Goal: Task Accomplishment & Management: Complete application form

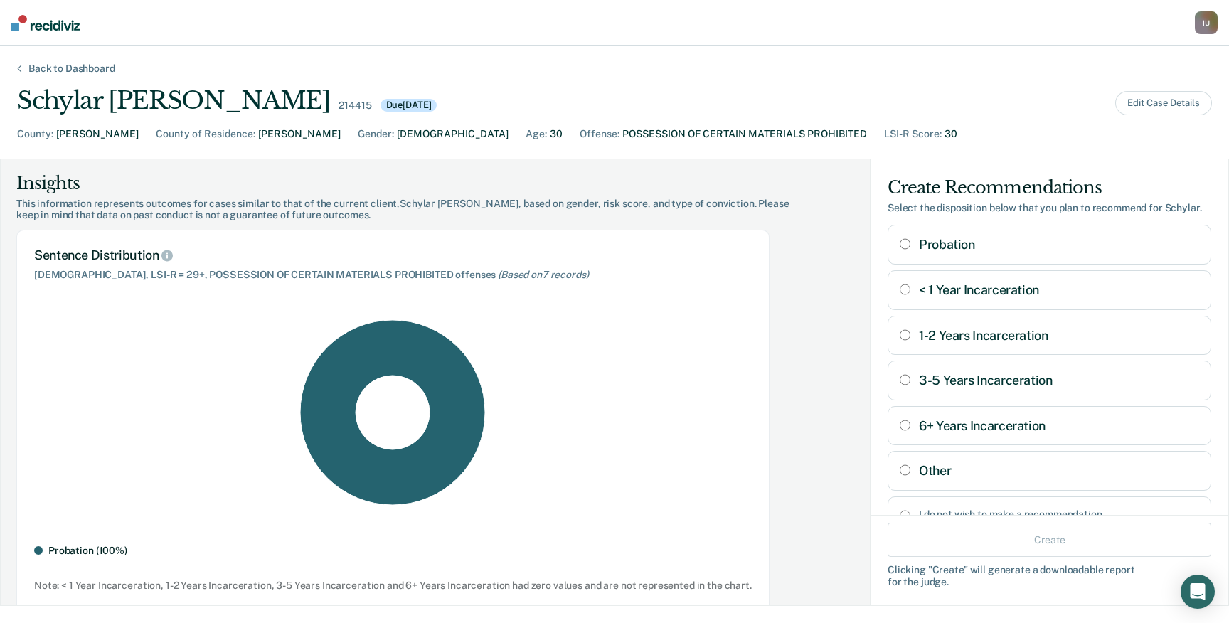
click at [622, 134] on div "POSSESSION OF CERTAIN MATERIALS PROHIBITED" at bounding box center [744, 134] width 245 height 15
drag, startPoint x: 465, startPoint y: 134, endPoint x: 652, endPoint y: 134, distance: 186.4
click at [652, 134] on div "POSSESSION OF CERTAIN MATERIALS PROHIBITED" at bounding box center [744, 134] width 245 height 15
copy div "POSSESSION OF CERTAIN MATERIALS PROHIBITED"
click at [1180, 89] on div "Schylar [PERSON_NAME] 214415 Due [DATE] Edit Case Details" at bounding box center [614, 100] width 1195 height 29
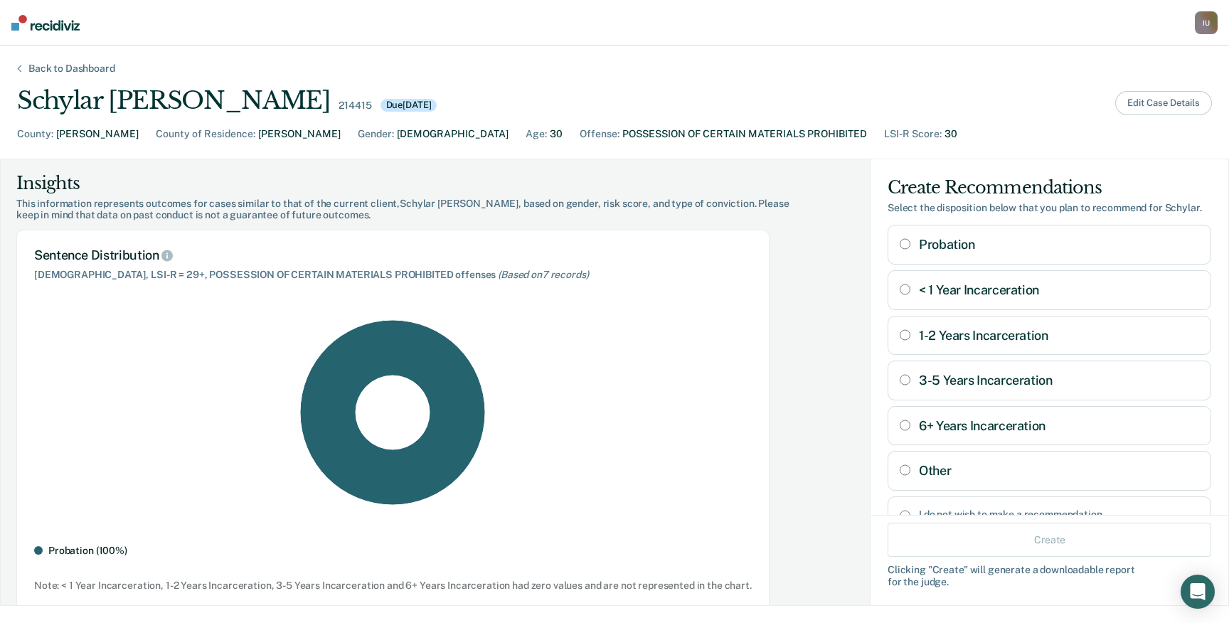
click at [1162, 102] on button "Edit Case Details" at bounding box center [1163, 103] width 97 height 24
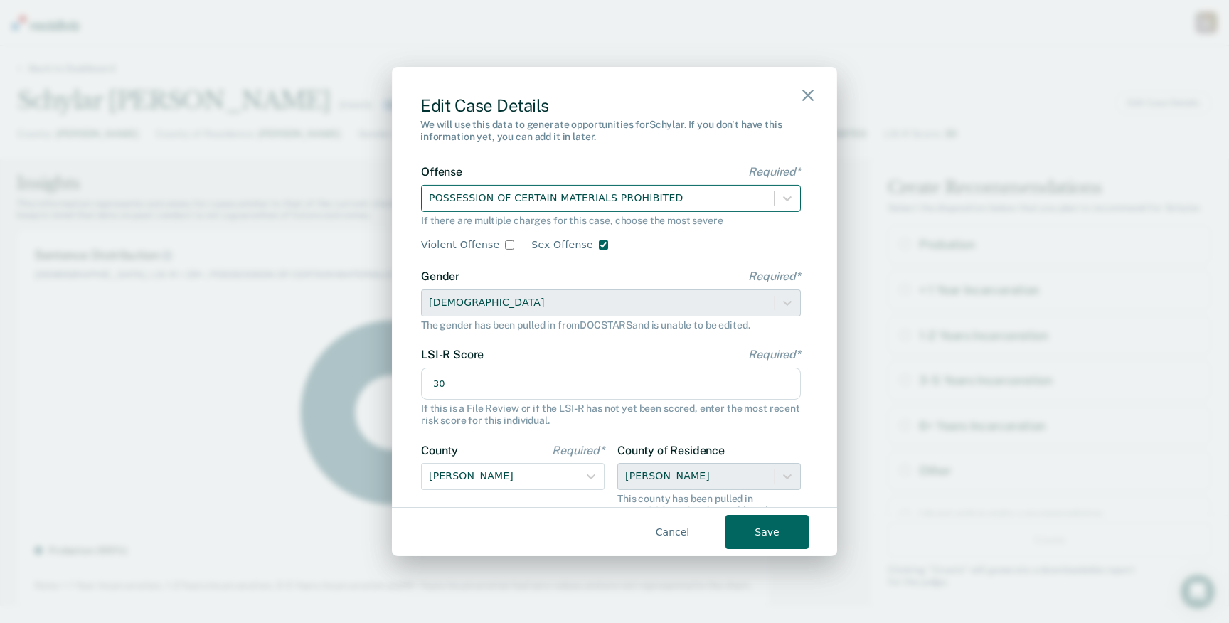
click at [593, 203] on div at bounding box center [598, 198] width 338 height 18
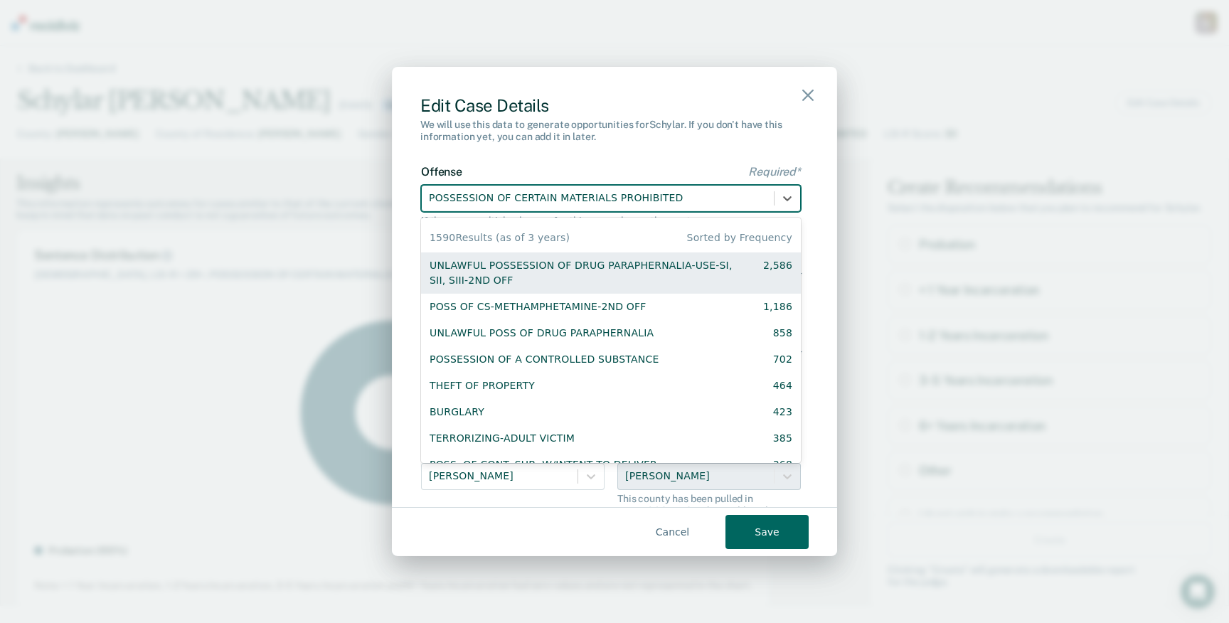
paste input "POSSESSION OF CERTAIN MATERIALS PROHIBITED"
type input "POSSESSION OF CERTAIN MATERIALS PROHIBITED"
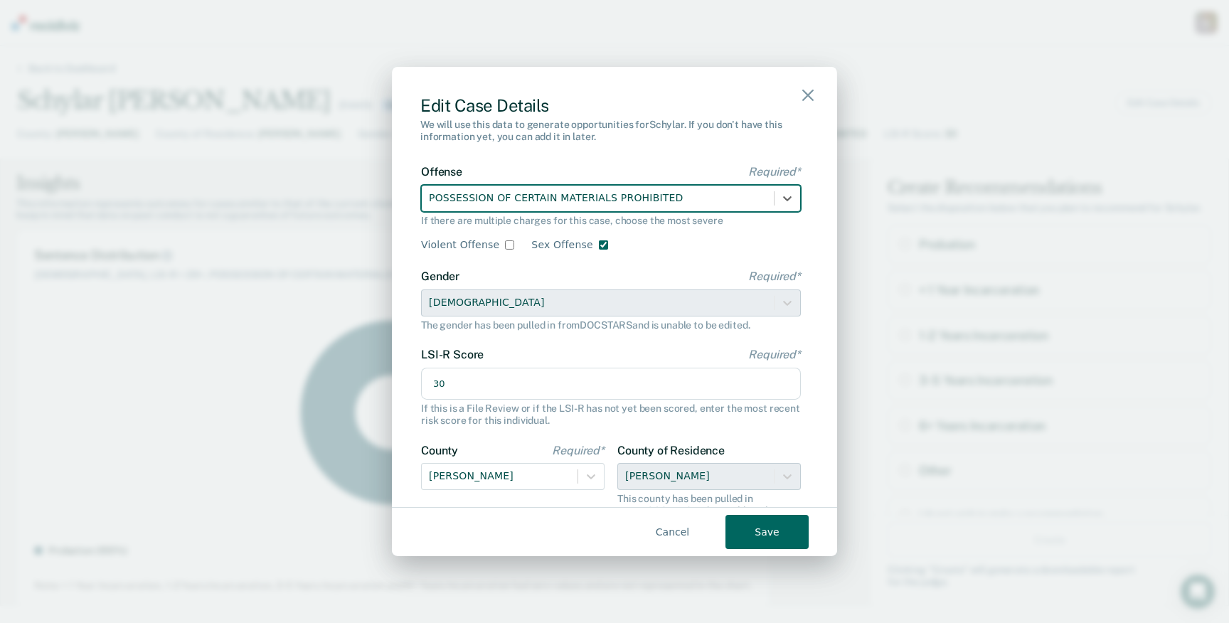
click at [685, 198] on div at bounding box center [598, 198] width 338 height 18
click at [746, 527] on button "Save" at bounding box center [767, 532] width 83 height 34
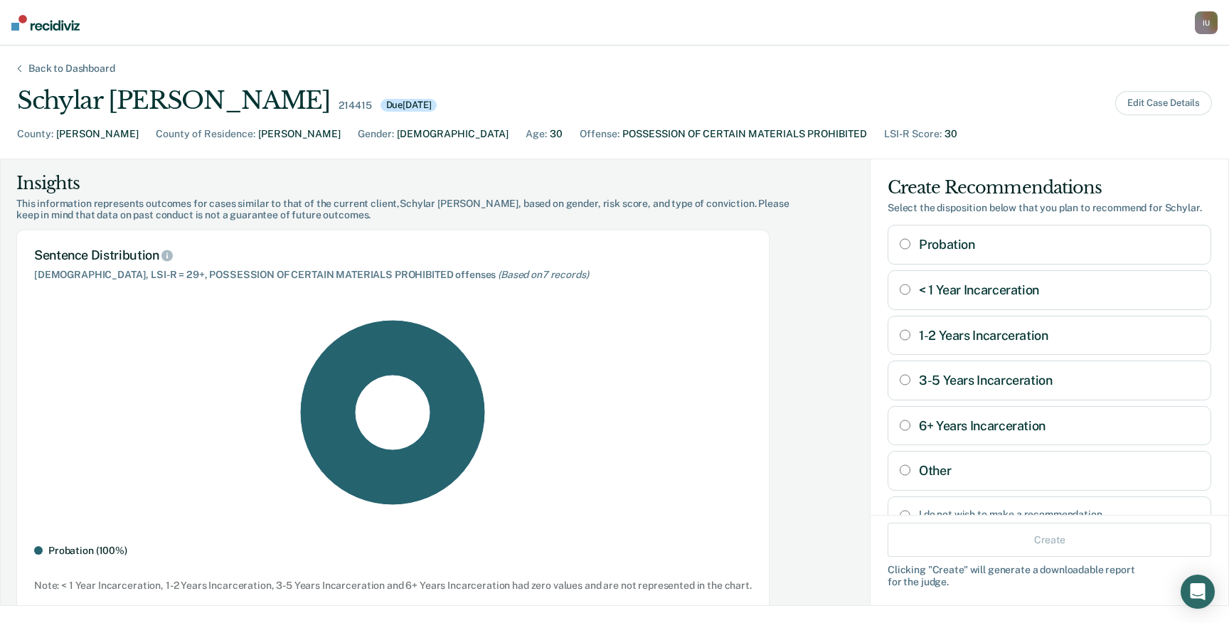
click at [622, 127] on div "POSSESSION OF CERTAIN MATERIALS PROHIBITED" at bounding box center [744, 134] width 245 height 15
drag, startPoint x: 472, startPoint y: 127, endPoint x: 639, endPoint y: 130, distance: 166.5
click at [639, 130] on div "POSSESSION OF CERTAIN MATERIALS PROHIBITED" at bounding box center [744, 134] width 245 height 15
copy div "POSSESSION OF CERTAIN MATERIALS PROHIBITED"
click at [1159, 104] on button "Edit Case Details" at bounding box center [1163, 103] width 97 height 24
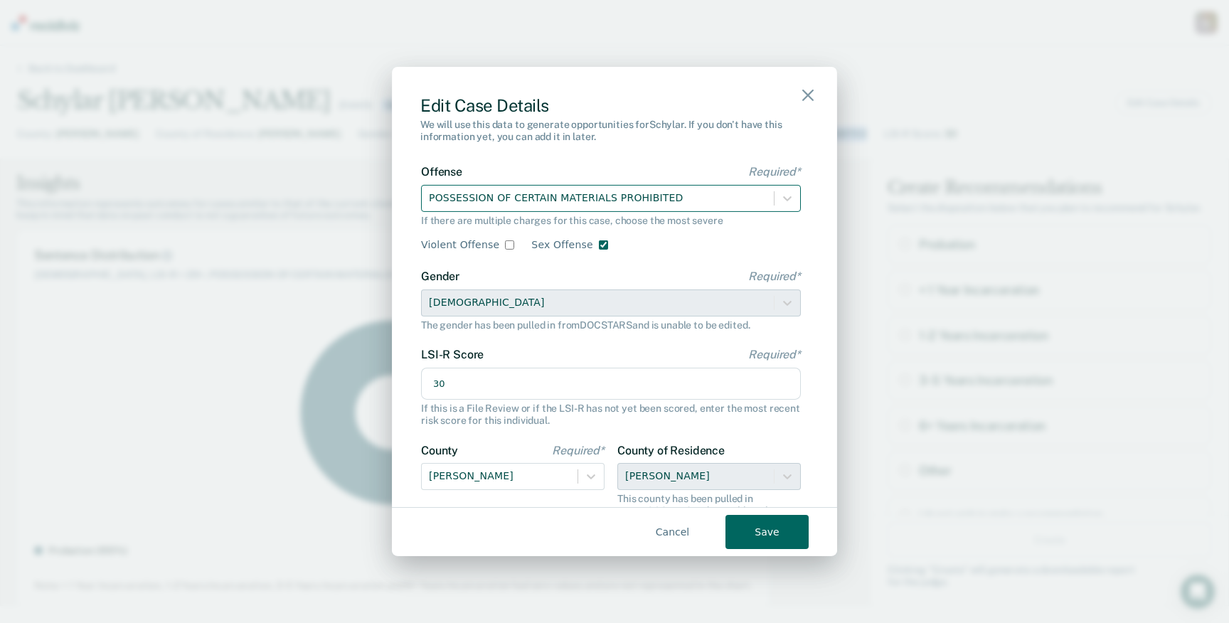
click at [706, 196] on div at bounding box center [598, 198] width 338 height 18
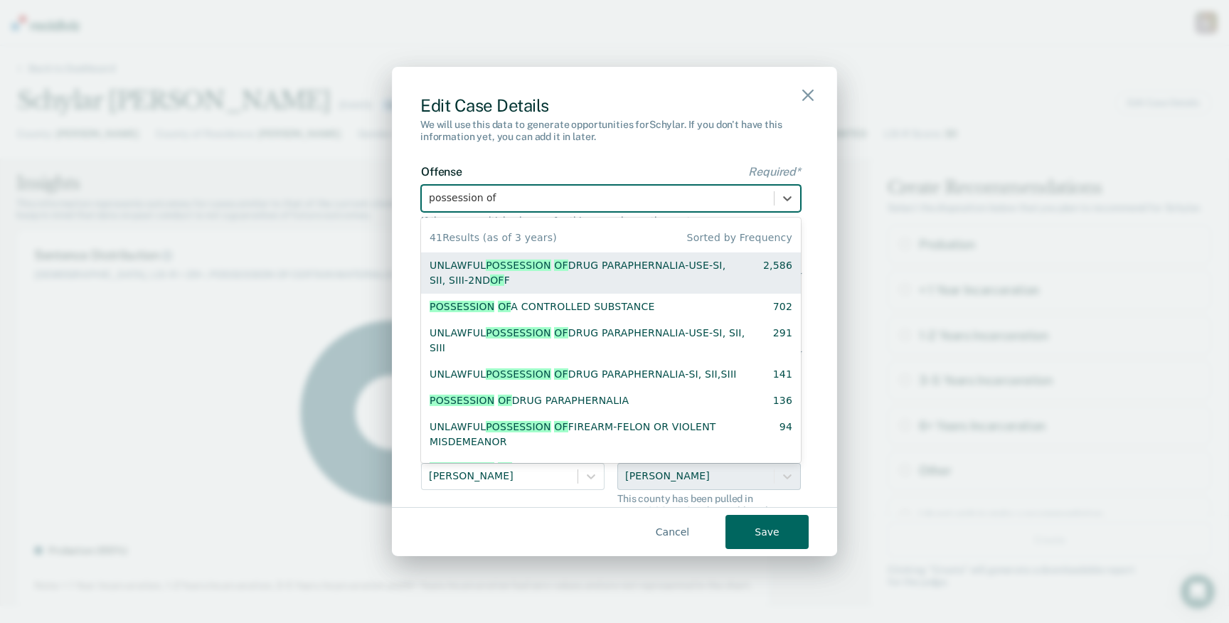
type input "possession of"
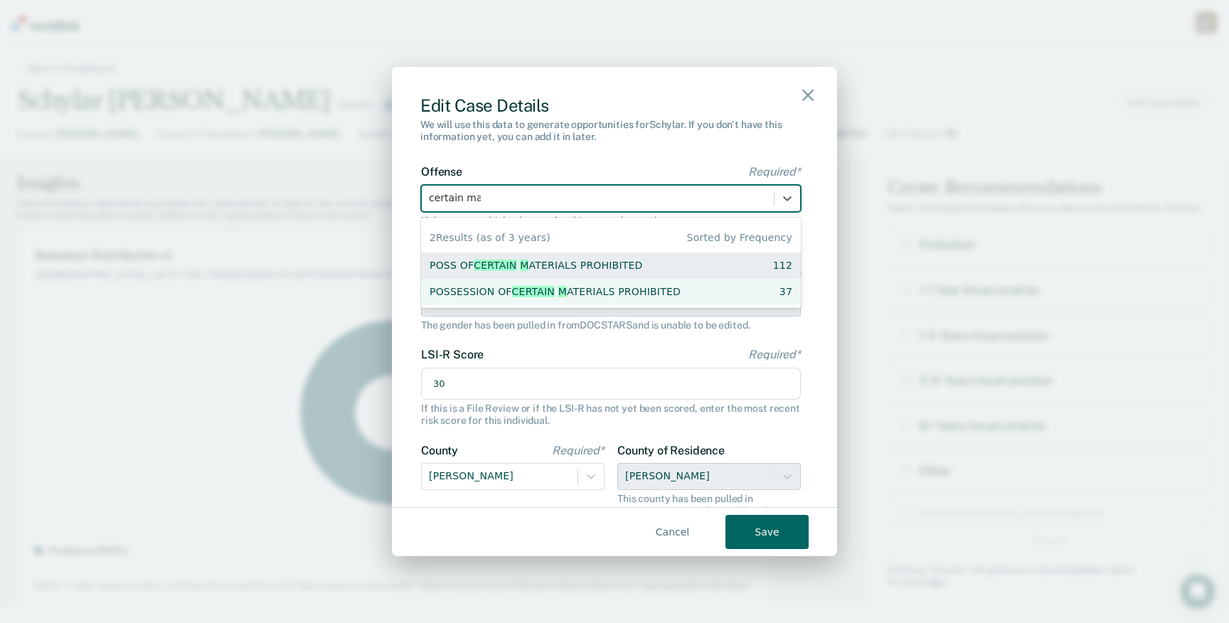
type input "certain mat"
click at [634, 264] on div "POSS OF CERTAIN MAT ERIALS PROHIBITED" at bounding box center [536, 264] width 213 height 15
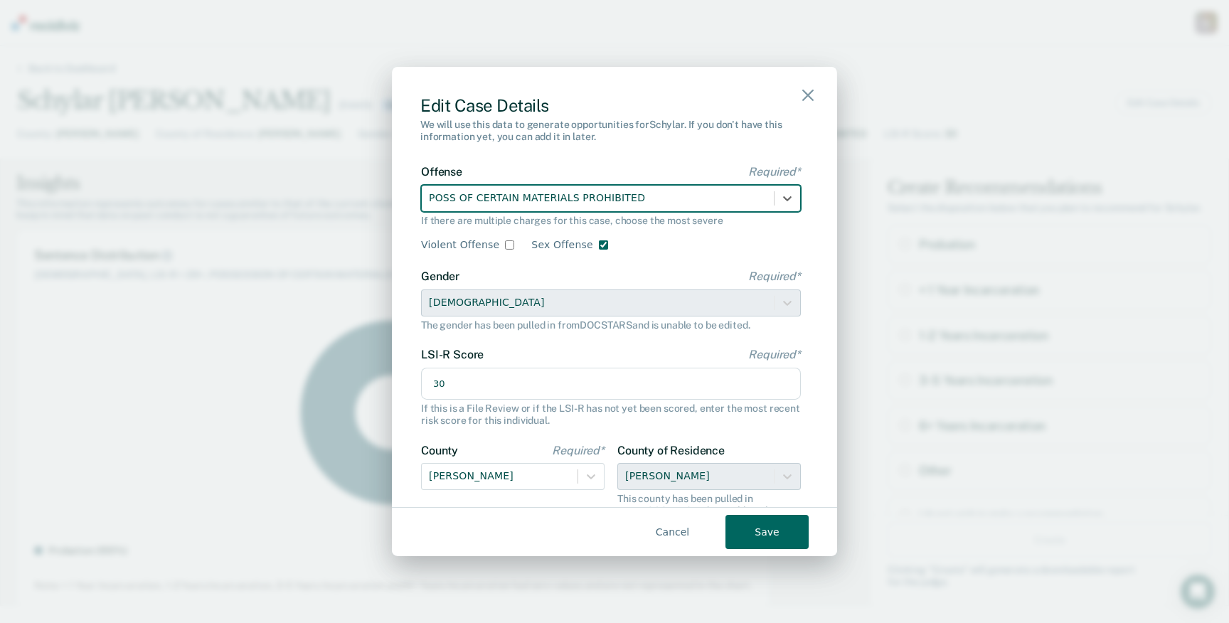
click at [774, 544] on button "Save" at bounding box center [767, 532] width 83 height 34
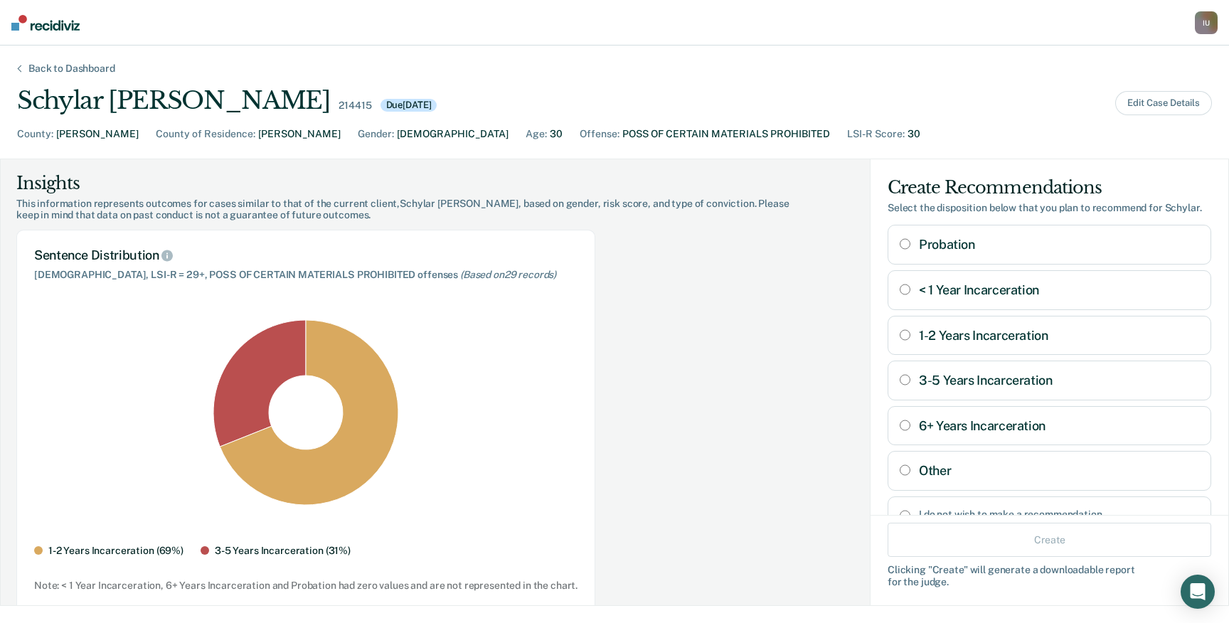
click at [145, 274] on div "[DEMOGRAPHIC_DATA], LSI-R = 29+, POSS OF CERTAIN MATERIALS PROHIBITED offenses …" at bounding box center [305, 275] width 543 height 12
drag, startPoint x: 145, startPoint y: 274, endPoint x: 284, endPoint y: 279, distance: 138.8
click at [282, 279] on div "[DEMOGRAPHIC_DATA], LSI-R = 29+, POSS OF CERTAIN MATERIALS PROHIBITED offenses …" at bounding box center [305, 275] width 543 height 12
click at [622, 133] on div "POSS OF CERTAIN MATERIALS PROHIBITED" at bounding box center [726, 134] width 208 height 15
drag, startPoint x: 447, startPoint y: 133, endPoint x: 619, endPoint y: 133, distance: 172.1
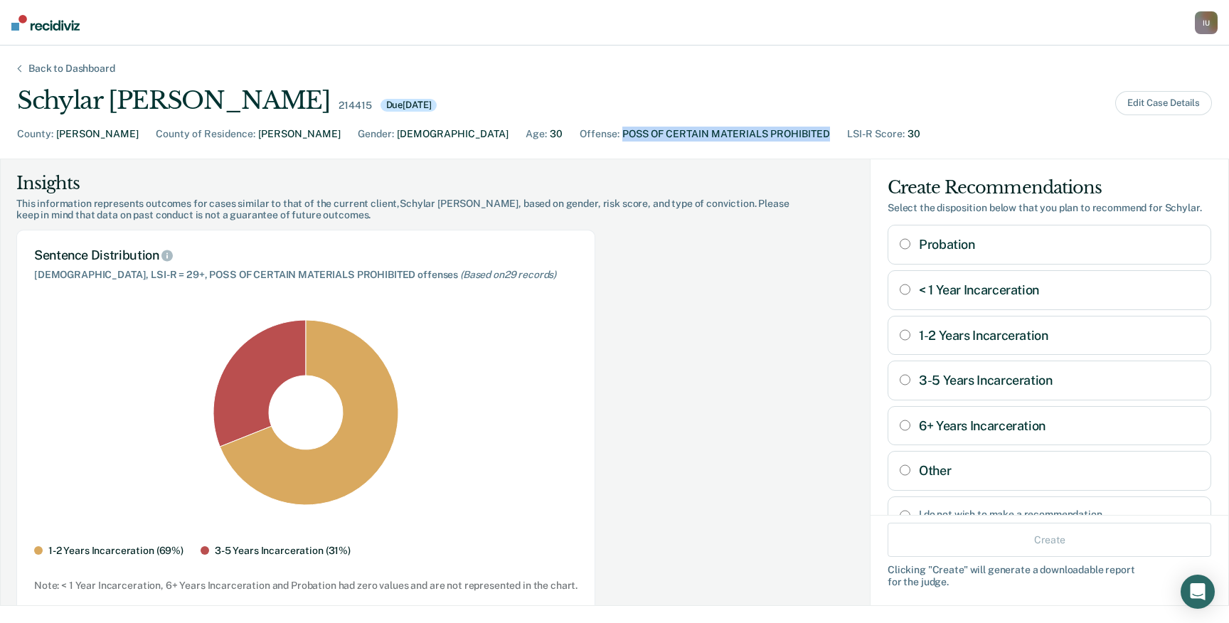
click at [622, 133] on div "POSS OF CERTAIN MATERIALS PROHIBITED" at bounding box center [726, 134] width 208 height 15
copy div "POSS OF CERTAIN MATERIALS PROHIBITED"
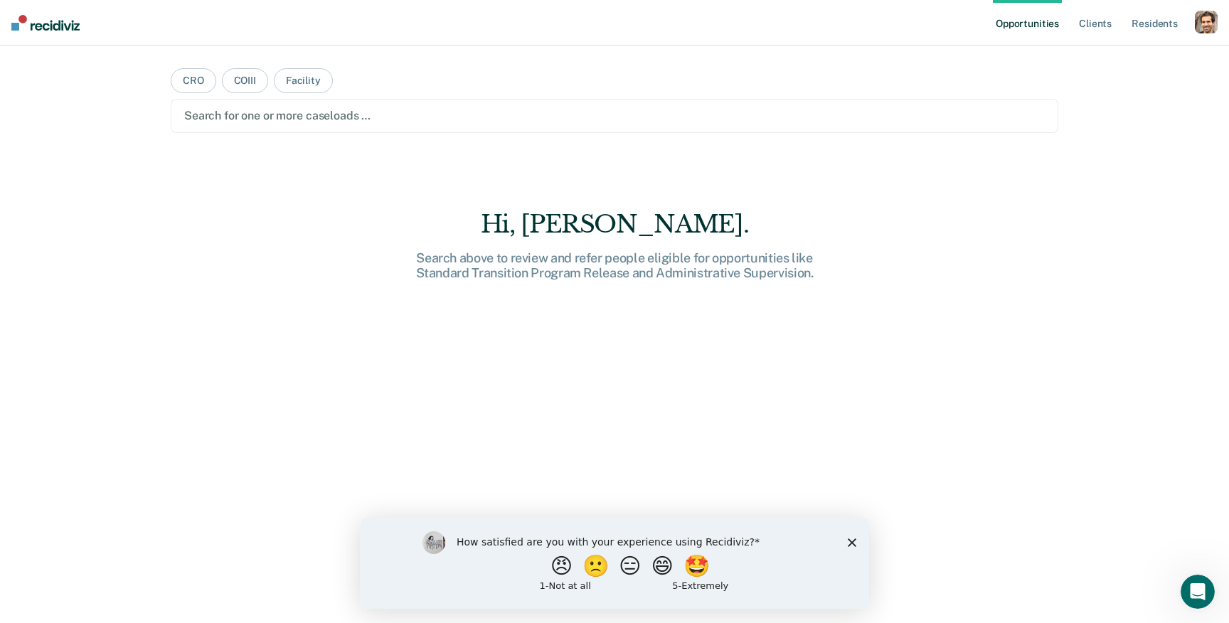
click at [1208, 29] on div "button" at bounding box center [1206, 22] width 23 height 23
click at [1123, 64] on div "Profile How it works Log Out" at bounding box center [1148, 76] width 137 height 70
click at [1110, 54] on link "Profile" at bounding box center [1149, 58] width 115 height 12
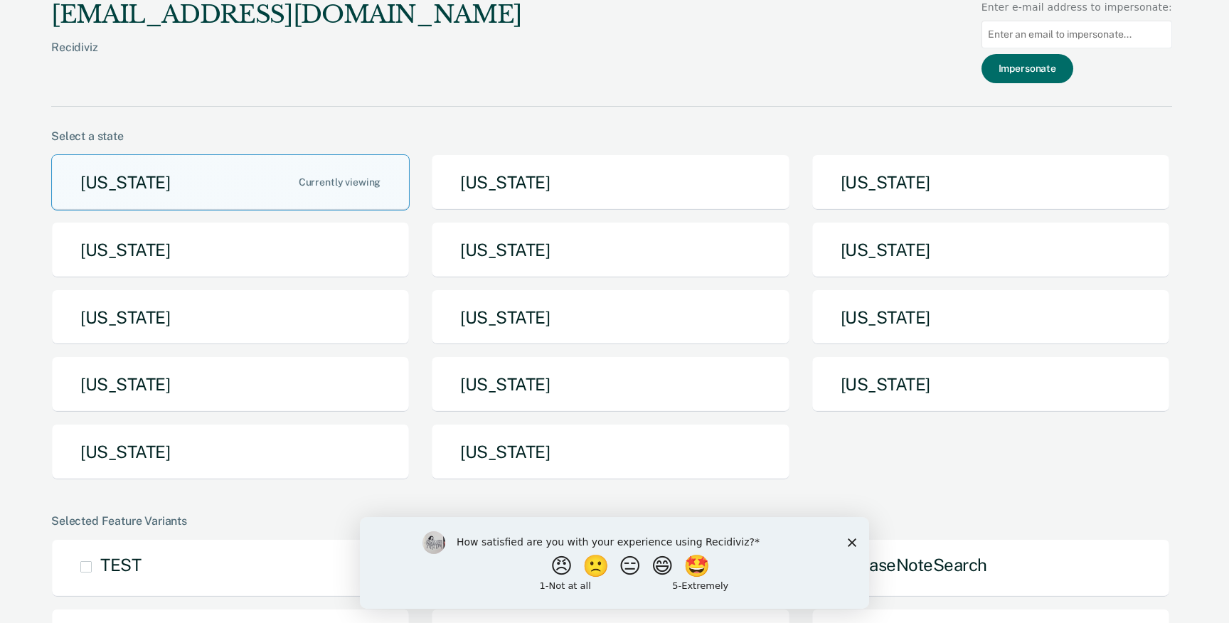
click at [1083, 35] on input at bounding box center [1077, 35] width 191 height 28
type input "mlvollmers@nd.gov"
click at [1071, 75] on button "Impersonate" at bounding box center [1028, 68] width 92 height 29
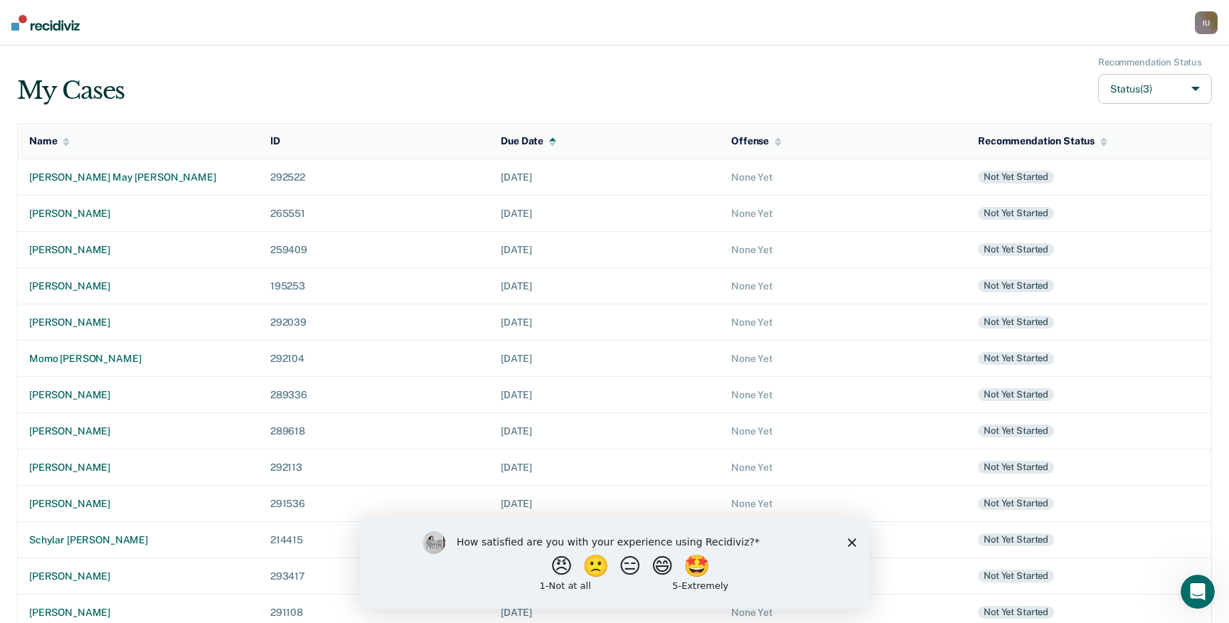
click at [852, 540] on icon "Close survey" at bounding box center [852, 542] width 9 height 9
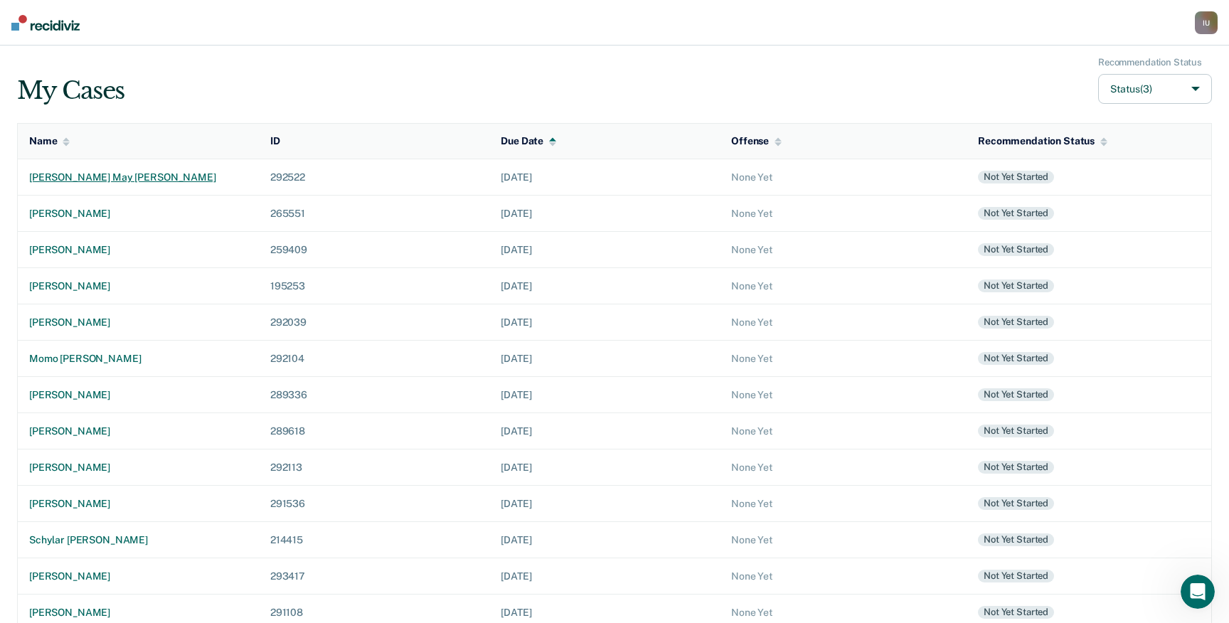
click at [91, 175] on div "holly may johnson" at bounding box center [138, 177] width 218 height 12
click at [124, 206] on td "robert carlos fragniere" at bounding box center [138, 214] width 241 height 36
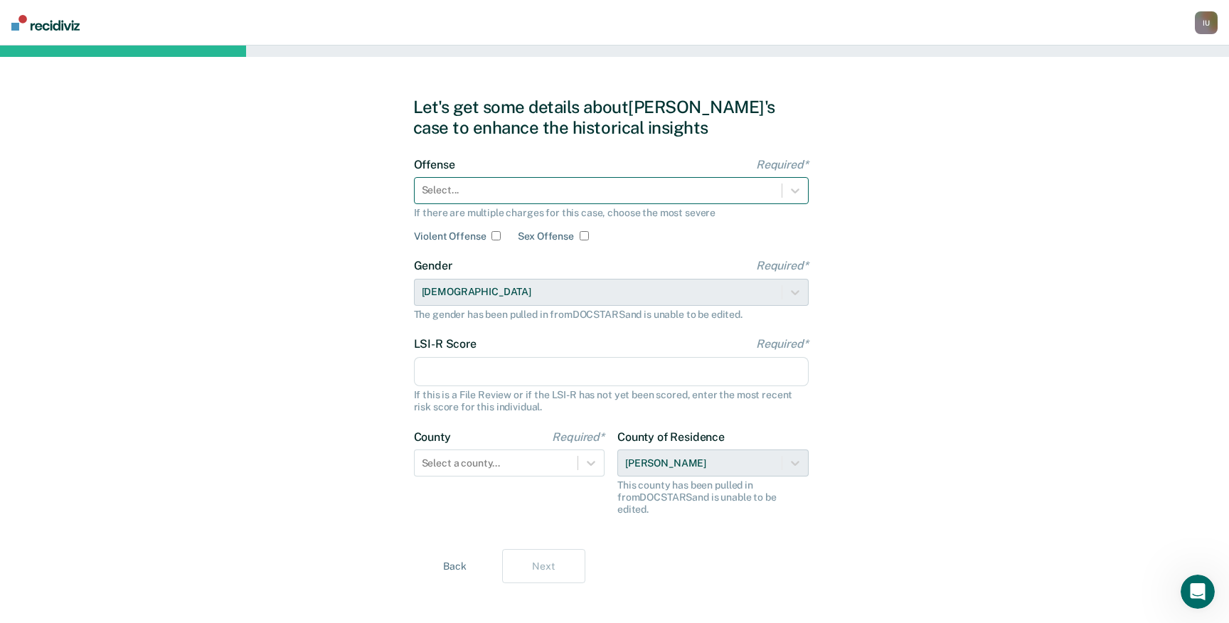
click at [460, 187] on div at bounding box center [598, 190] width 353 height 15
paste input "POSSESSION OF CERTAIN MATERIALS PROHIBITED"
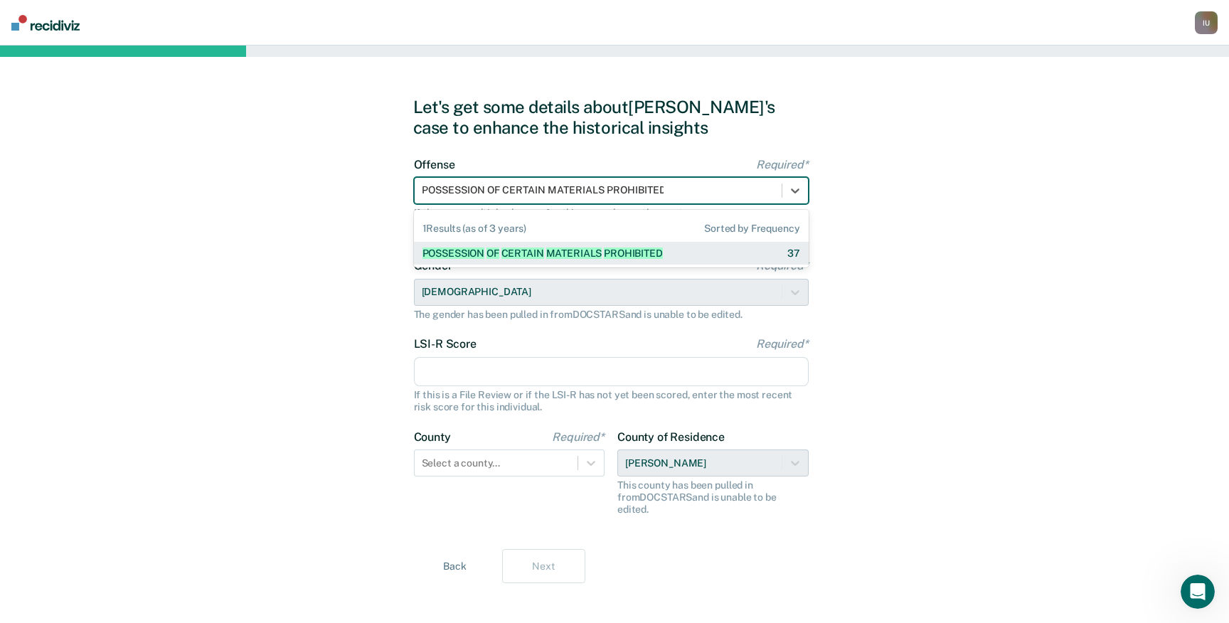
scroll to position [0, 1]
type input "POSSESSION OF CERTAIN MATERIALS PROHIBITED"
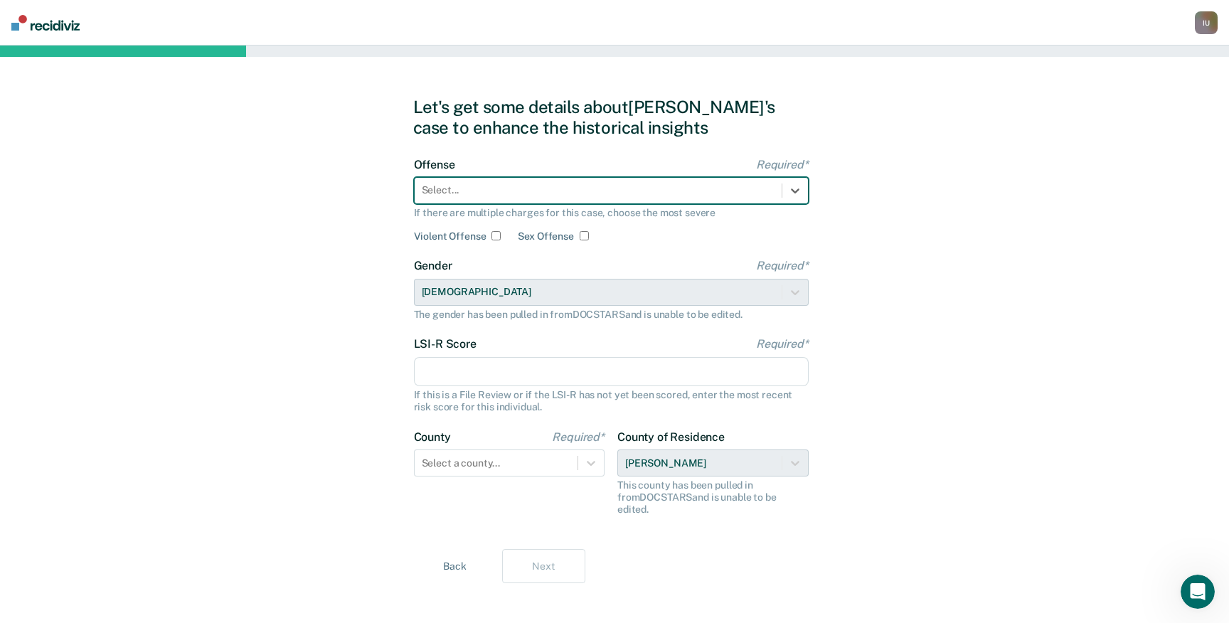
scroll to position [0, 0]
